Goal: Information Seeking & Learning: Learn about a topic

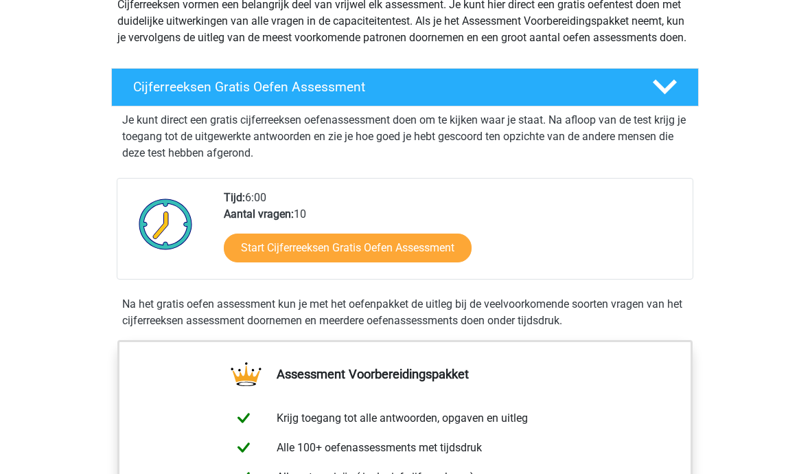
scroll to position [176, 0]
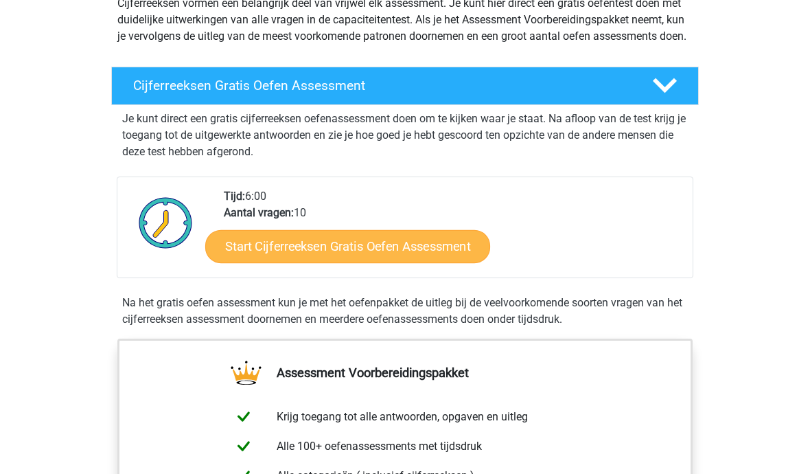
click at [439, 260] on link "Start Cijferreeksen Gratis Oefen Assessment" at bounding box center [347, 246] width 285 height 33
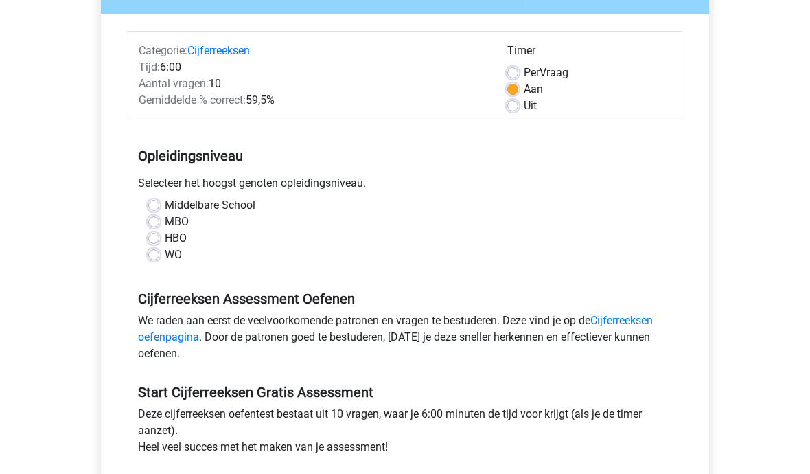
scroll to position [159, 0]
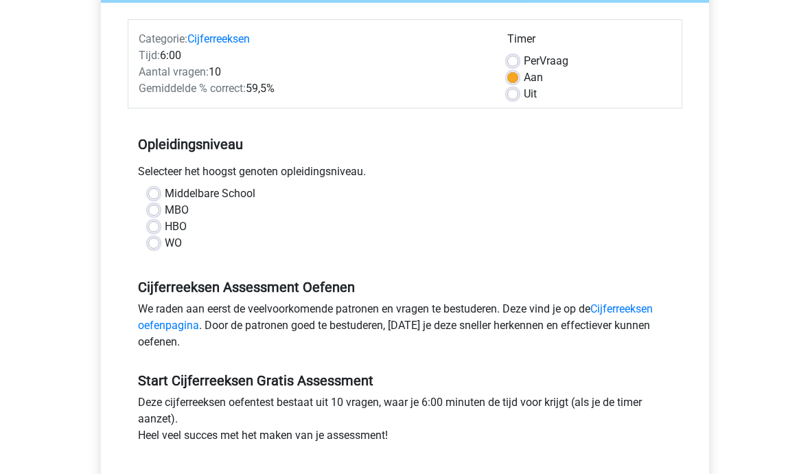
click at [167, 244] on label "WO" at bounding box center [173, 243] width 17 height 16
click at [159, 244] on input "WO" at bounding box center [153, 242] width 11 height 14
radio input "true"
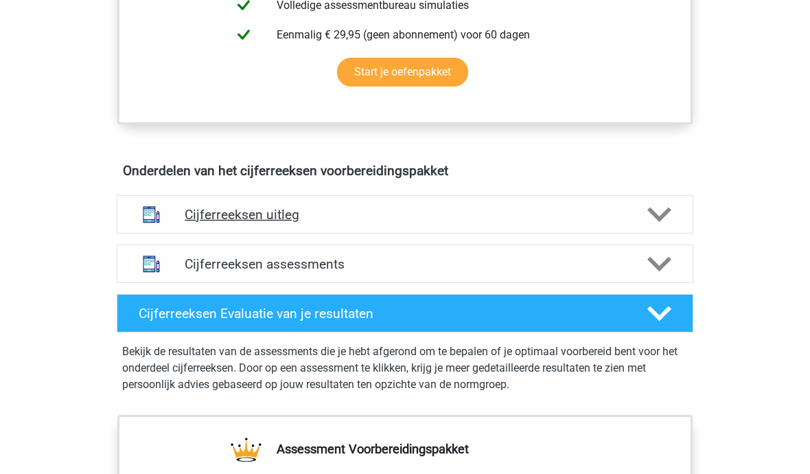
click at [636, 227] on div at bounding box center [659, 215] width 46 height 24
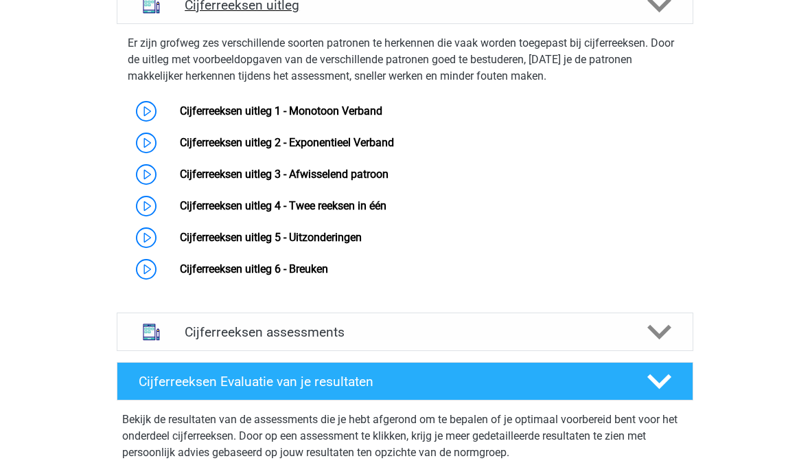
scroll to position [900, 0]
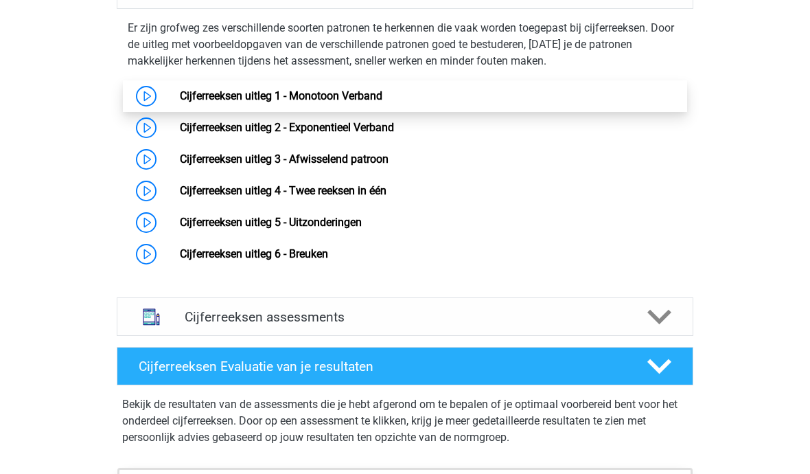
click at [382, 103] on link "Cijferreeksen uitleg 1 - Monotoon Verband" at bounding box center [281, 96] width 203 height 13
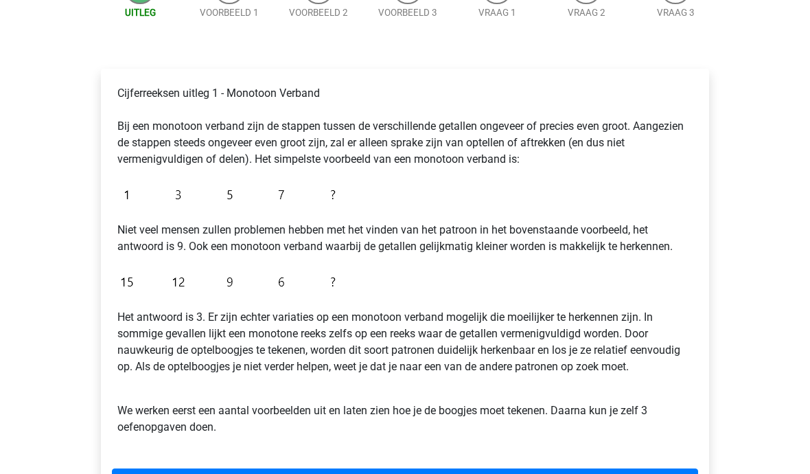
scroll to position [179, 0]
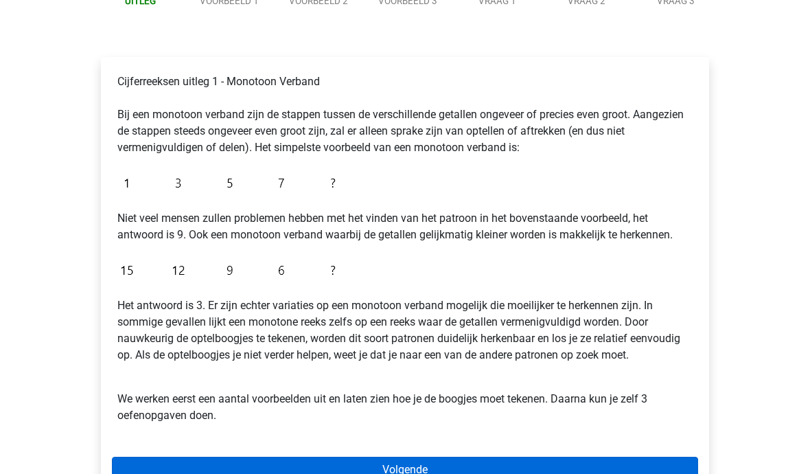
click at [500, 460] on link "Volgende" at bounding box center [405, 469] width 586 height 26
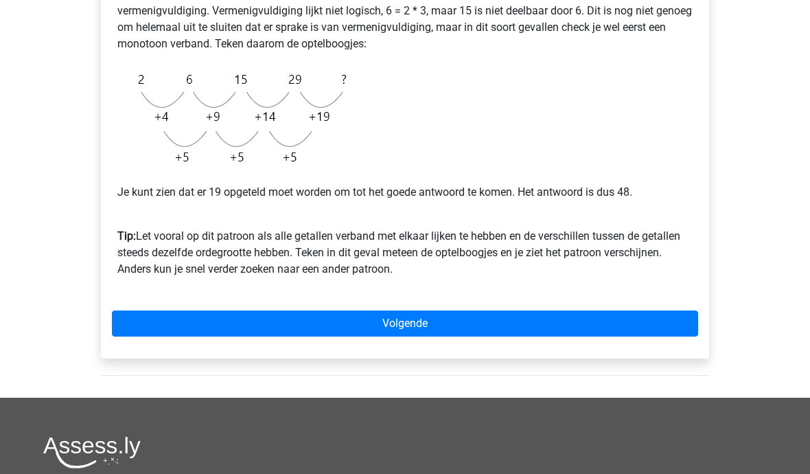
scroll to position [336, 0]
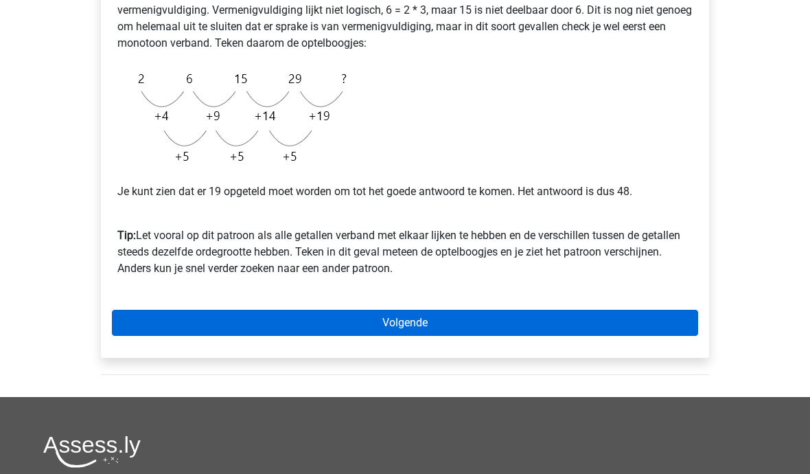
click at [653, 327] on link "Volgende" at bounding box center [405, 323] width 586 height 26
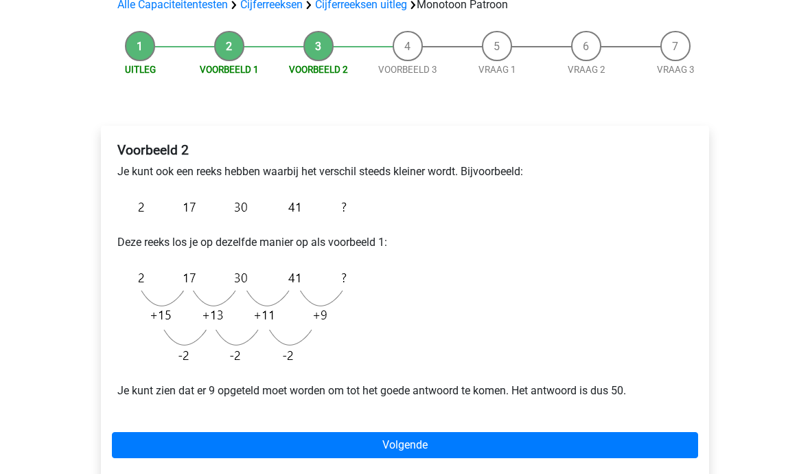
scroll to position [110, 0]
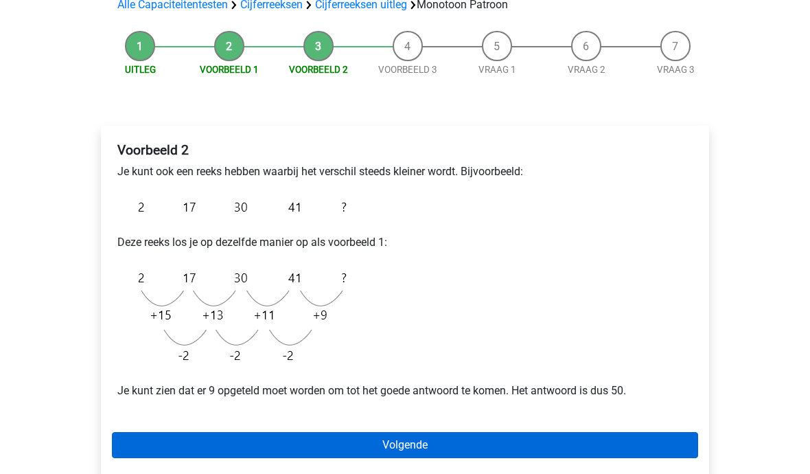
click at [636, 441] on link "Volgende" at bounding box center [405, 445] width 586 height 26
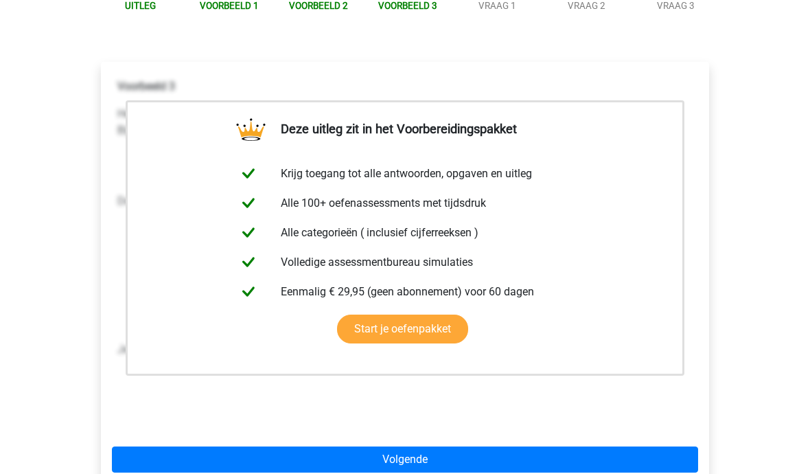
scroll to position [174, 0]
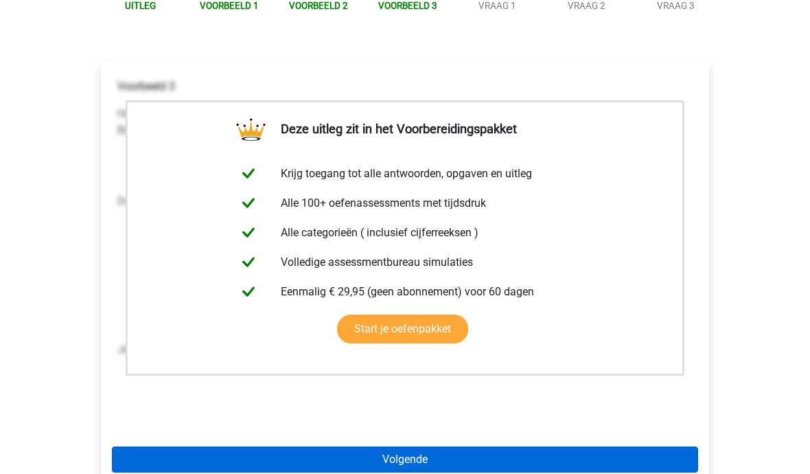
click at [629, 465] on link "Volgende" at bounding box center [405, 459] width 586 height 26
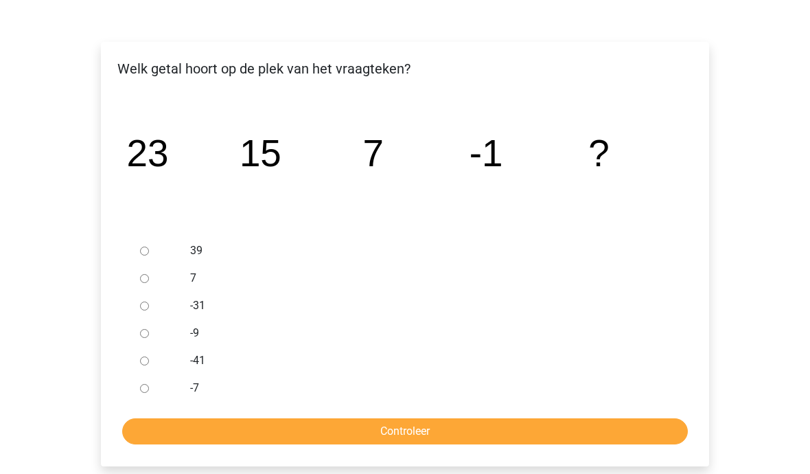
scroll to position [193, 0]
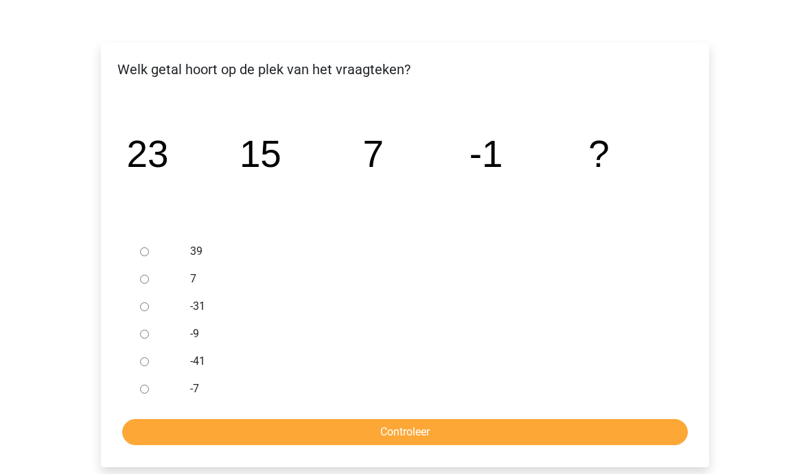
click at [181, 334] on div "-9" at bounding box center [428, 334] width 496 height 27
click at [141, 333] on input "-9" at bounding box center [144, 334] width 9 height 9
radio input "true"
click at [272, 443] on input "Controleer" at bounding box center [405, 432] width 566 height 26
